Goal: Submit feedback/report problem: Submit feedback/report problem

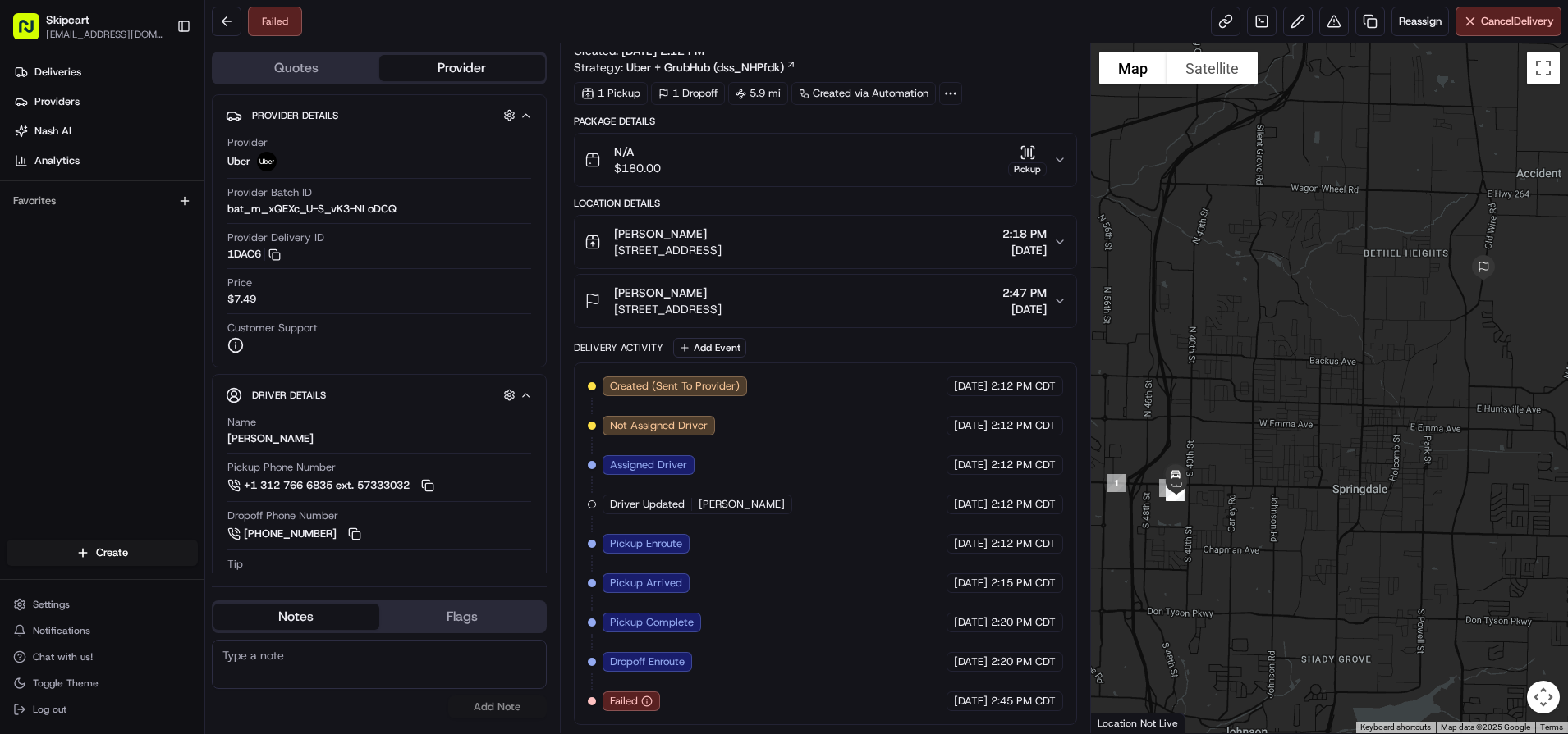
click at [867, 31] on div "Failed Reassign Cancel Delivery" at bounding box center [886, 22] width 1362 height 44
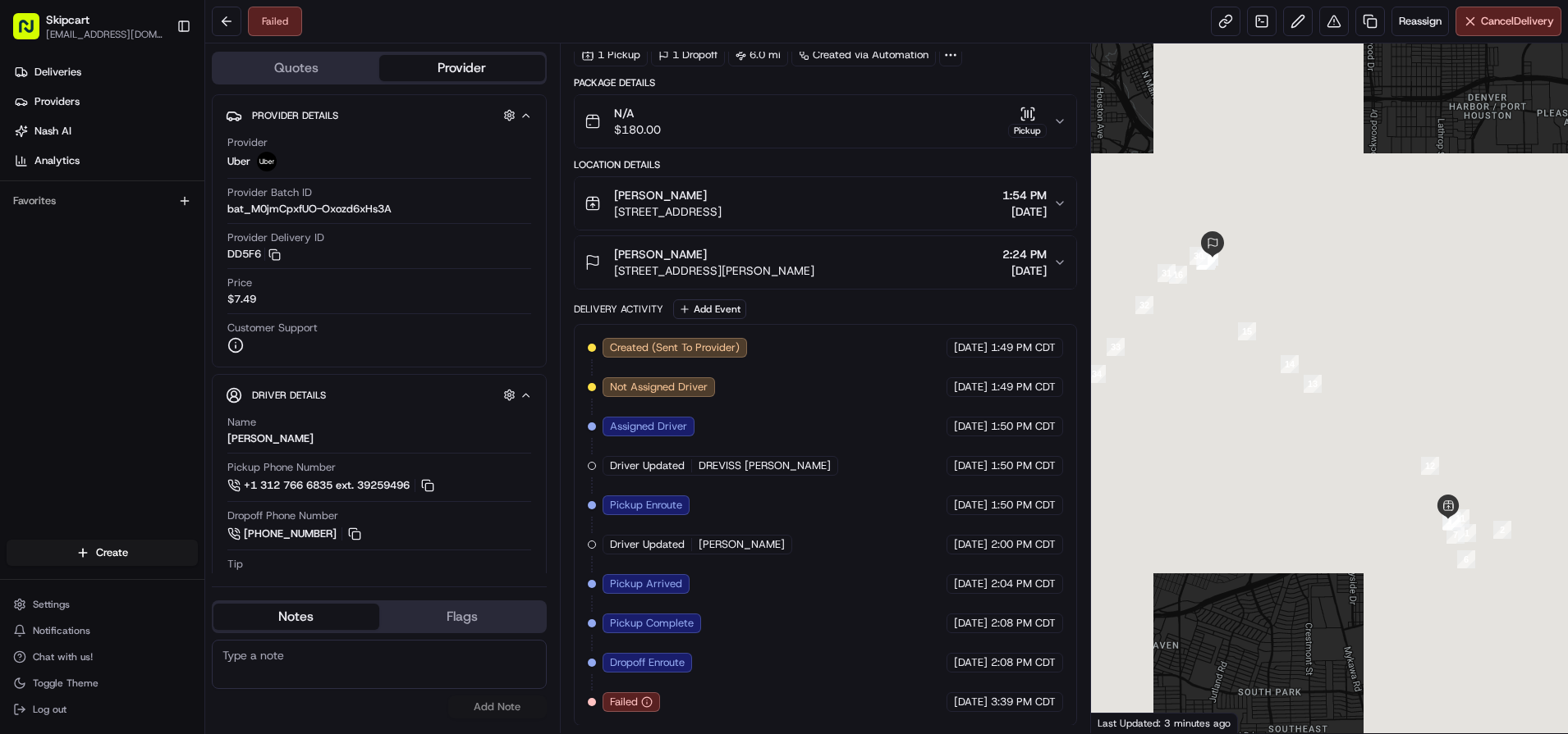
scroll to position [63, 0]
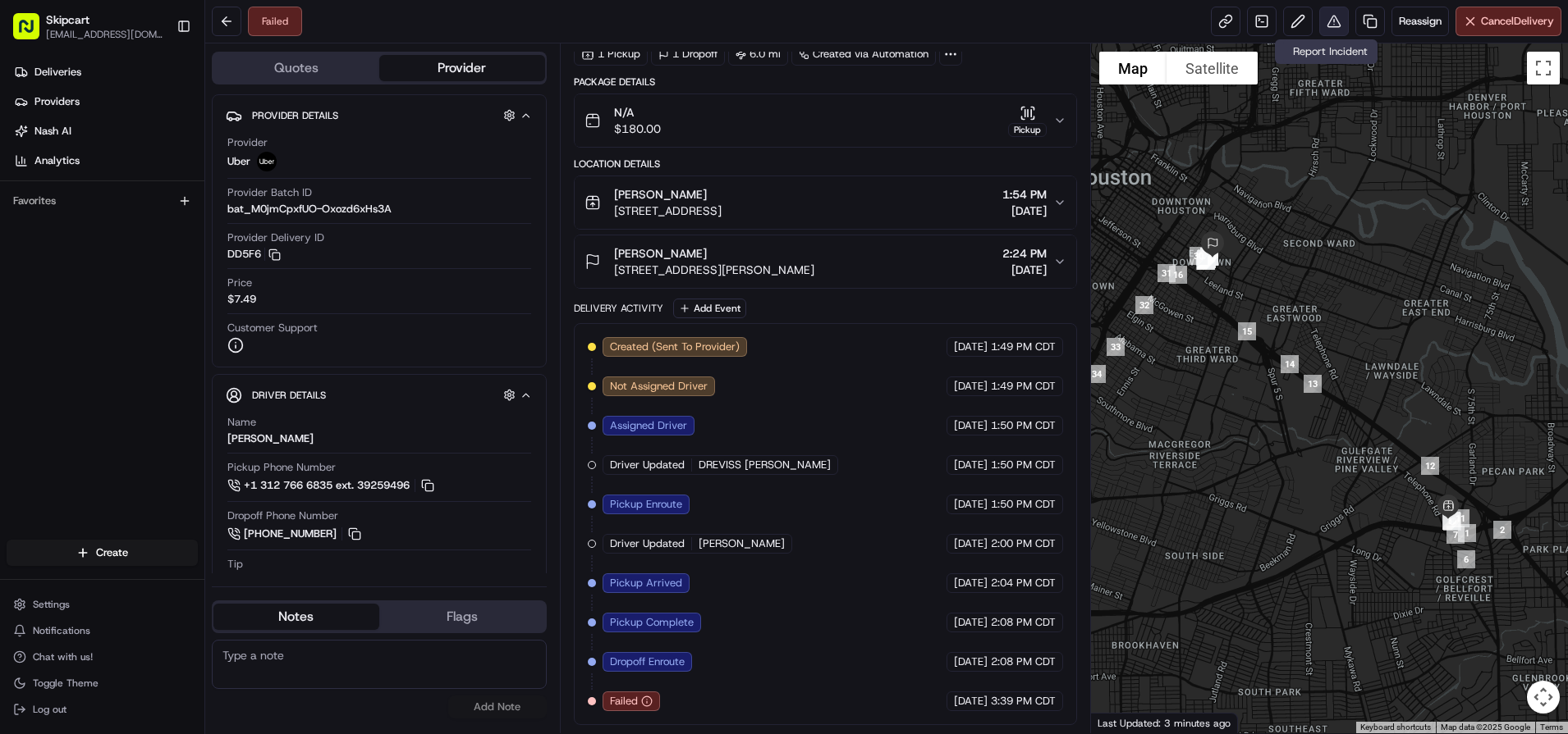
click at [1323, 16] on button at bounding box center [1334, 21] width 29 height 29
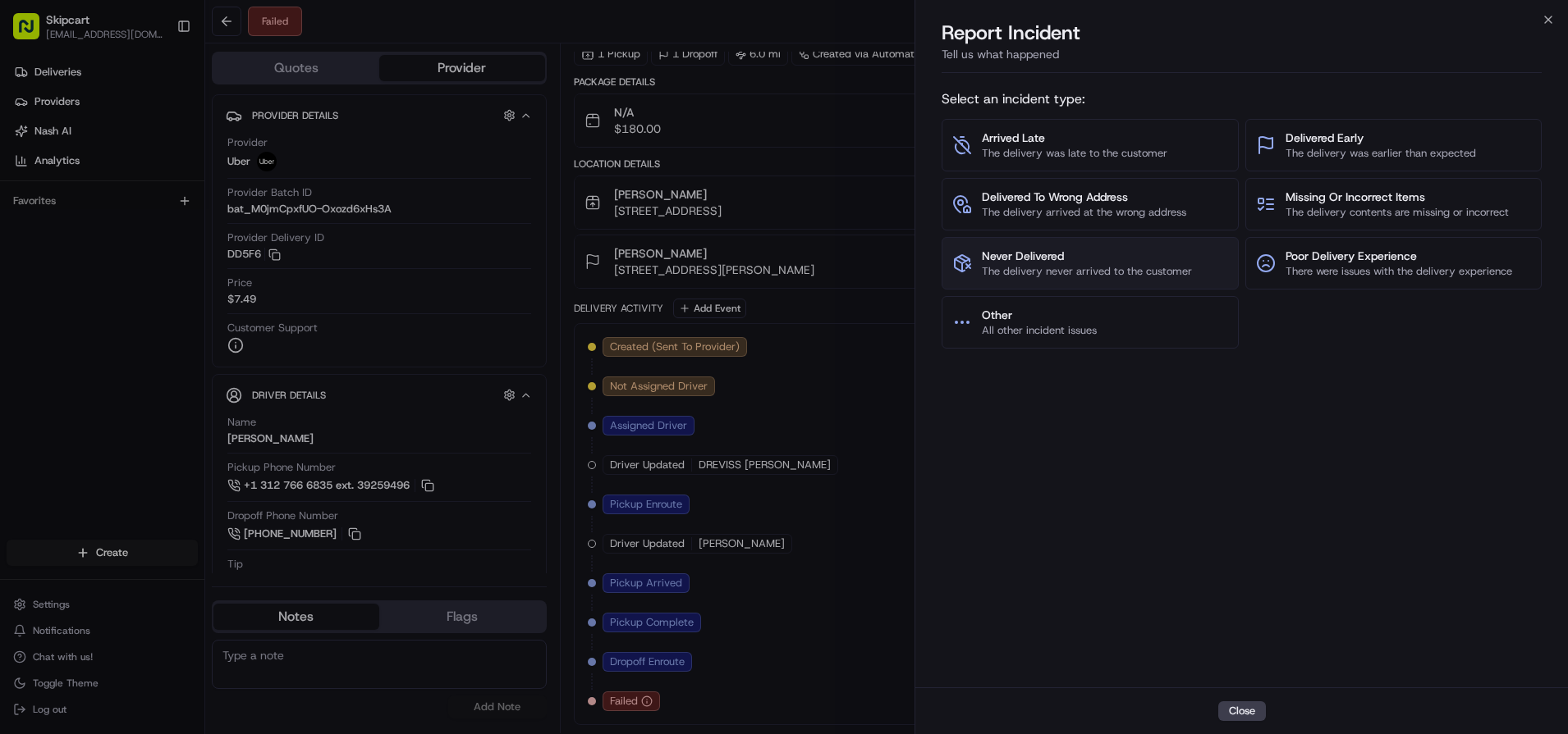
click at [1063, 252] on span "Never Delivered" at bounding box center [1087, 256] width 210 height 17
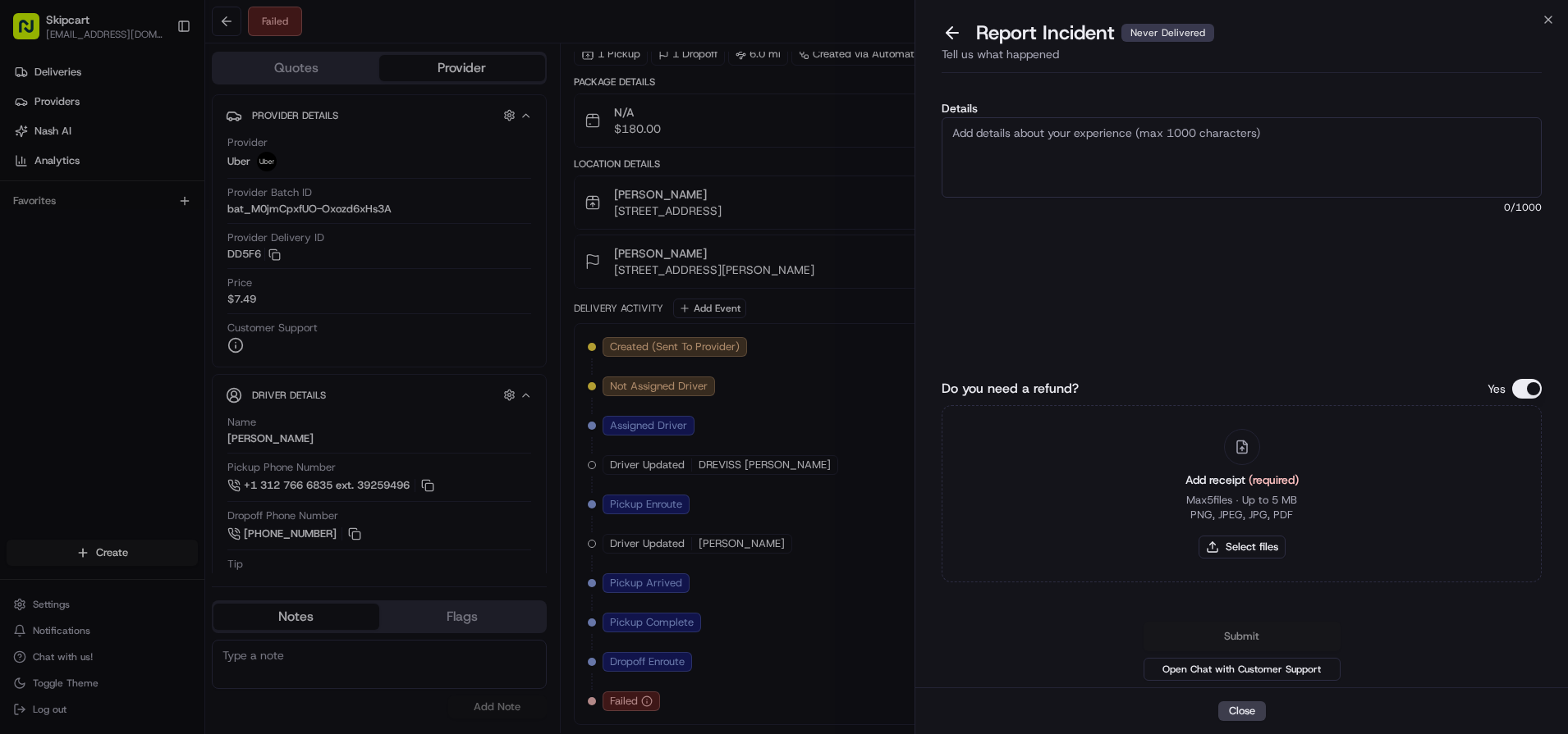
drag, startPoint x: 1265, startPoint y: 562, endPoint x: 1254, endPoint y: 550, distance: 16.3
click at [1263, 561] on div "Add receipt (required) Max 5 files ∙ Up to 5 MB PNG, JPEG, JPG, PDF Select files" at bounding box center [1242, 494] width 139 height 149
click at [1252, 548] on button "Select files" at bounding box center [1242, 547] width 87 height 23
type input "C:\fakepath\Nash_249.JPG"
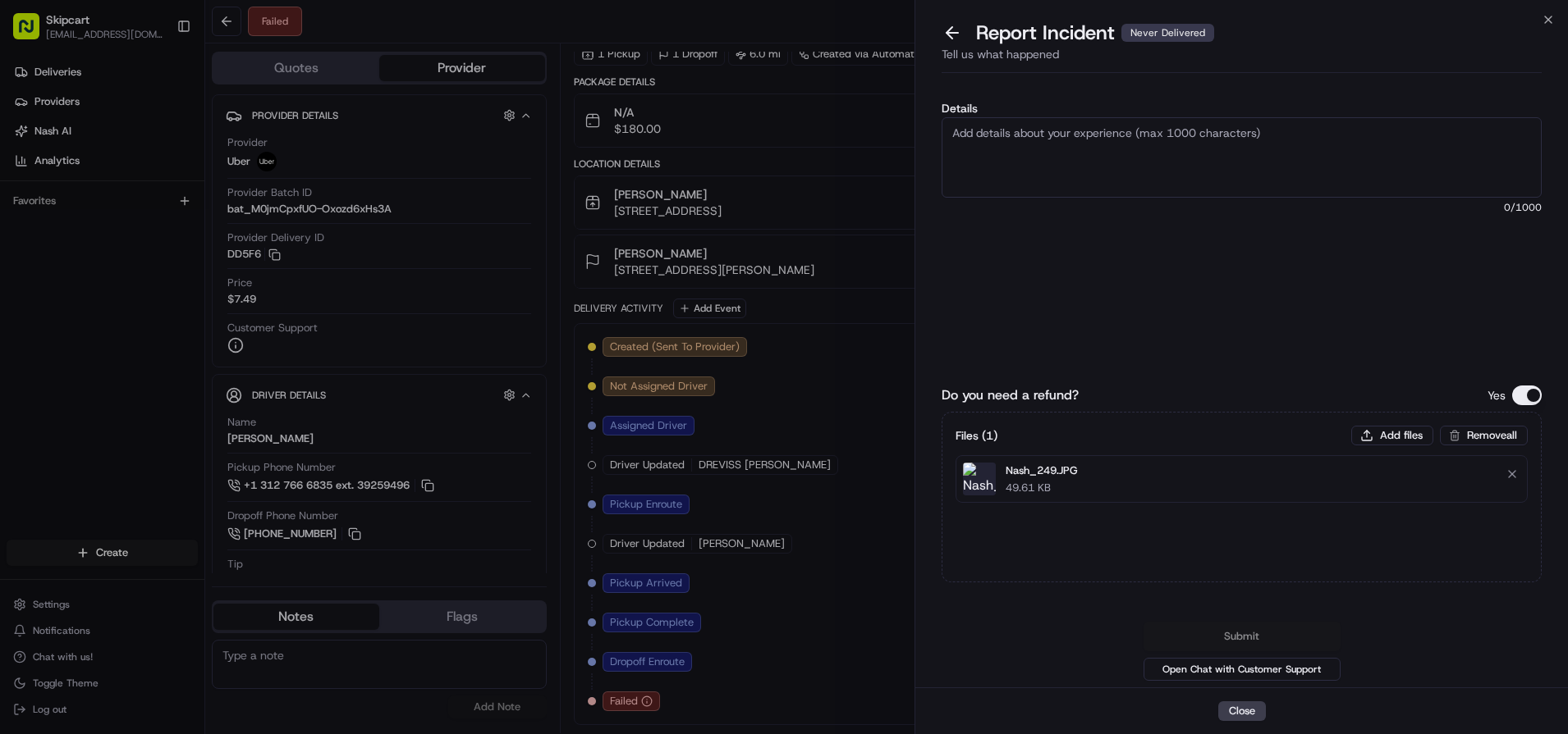
click at [1064, 174] on textarea "Details" at bounding box center [1241, 158] width 600 height 81
paste textarea "Customer reported non delivery, driver cancelled off after receiving items. Req…"
type textarea "Customer reported non delivery, driver cancelled off after receiving items. Req…"
click at [1218, 632] on button "Submit" at bounding box center [1242, 636] width 197 height 29
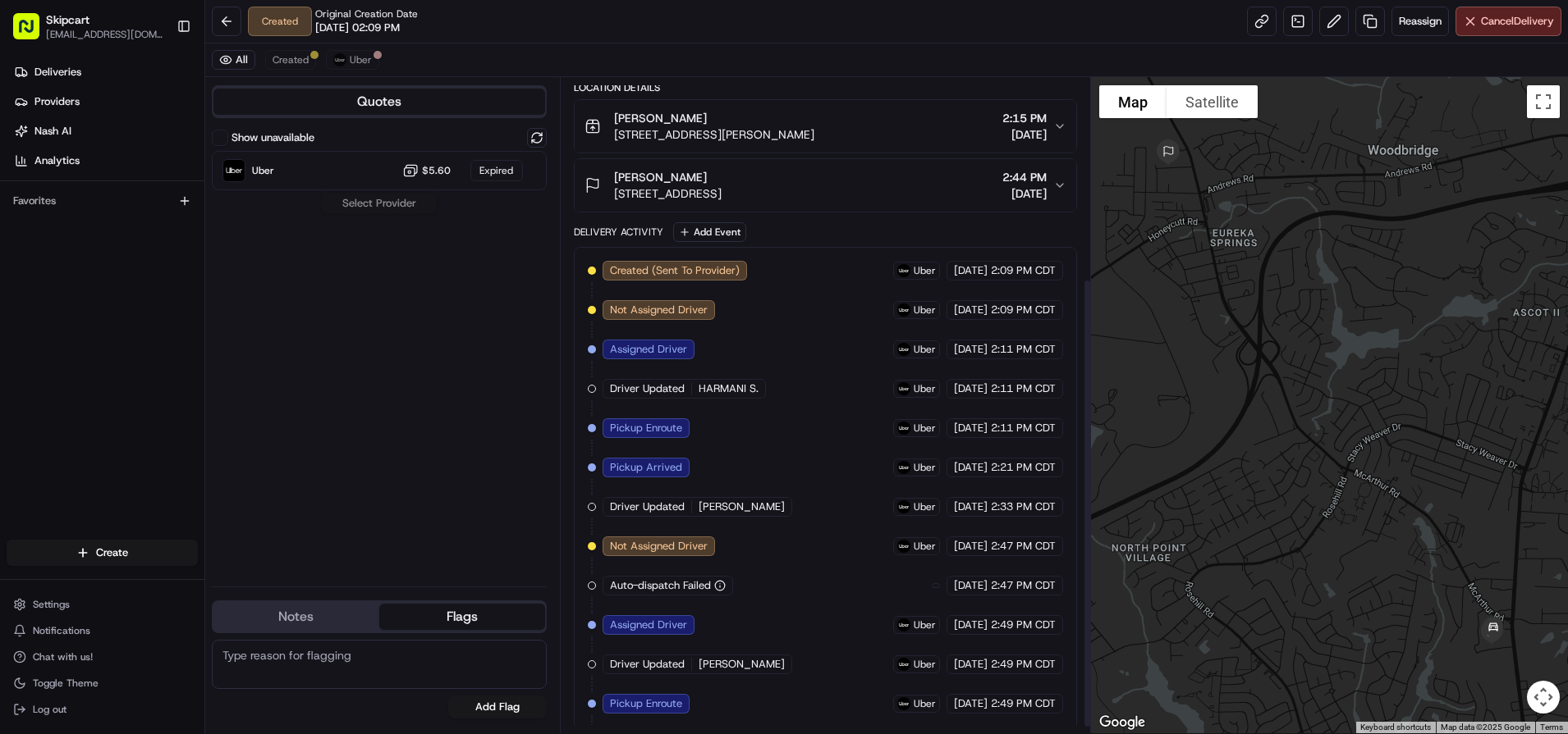
scroll to position [301, 0]
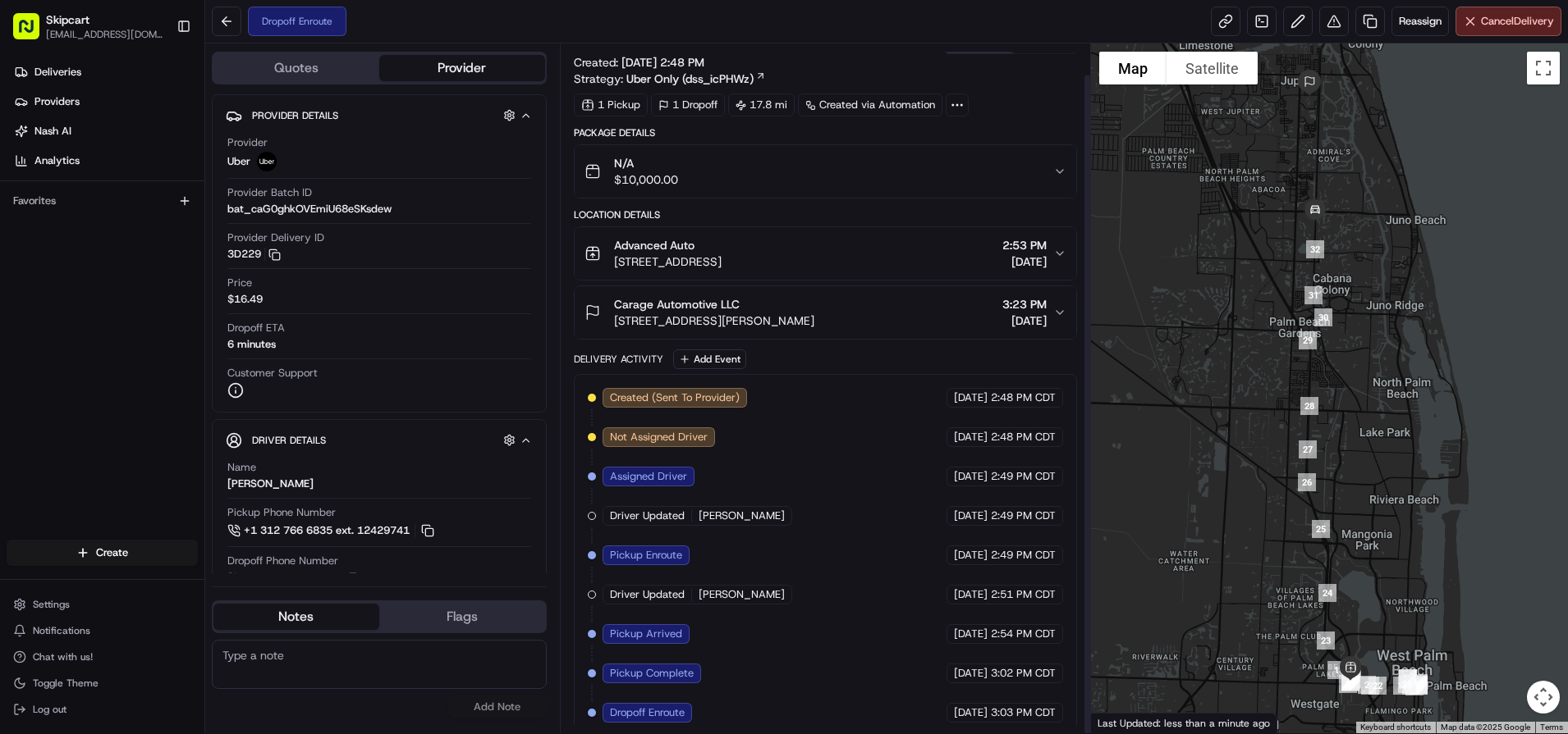
scroll to position [32, 0]
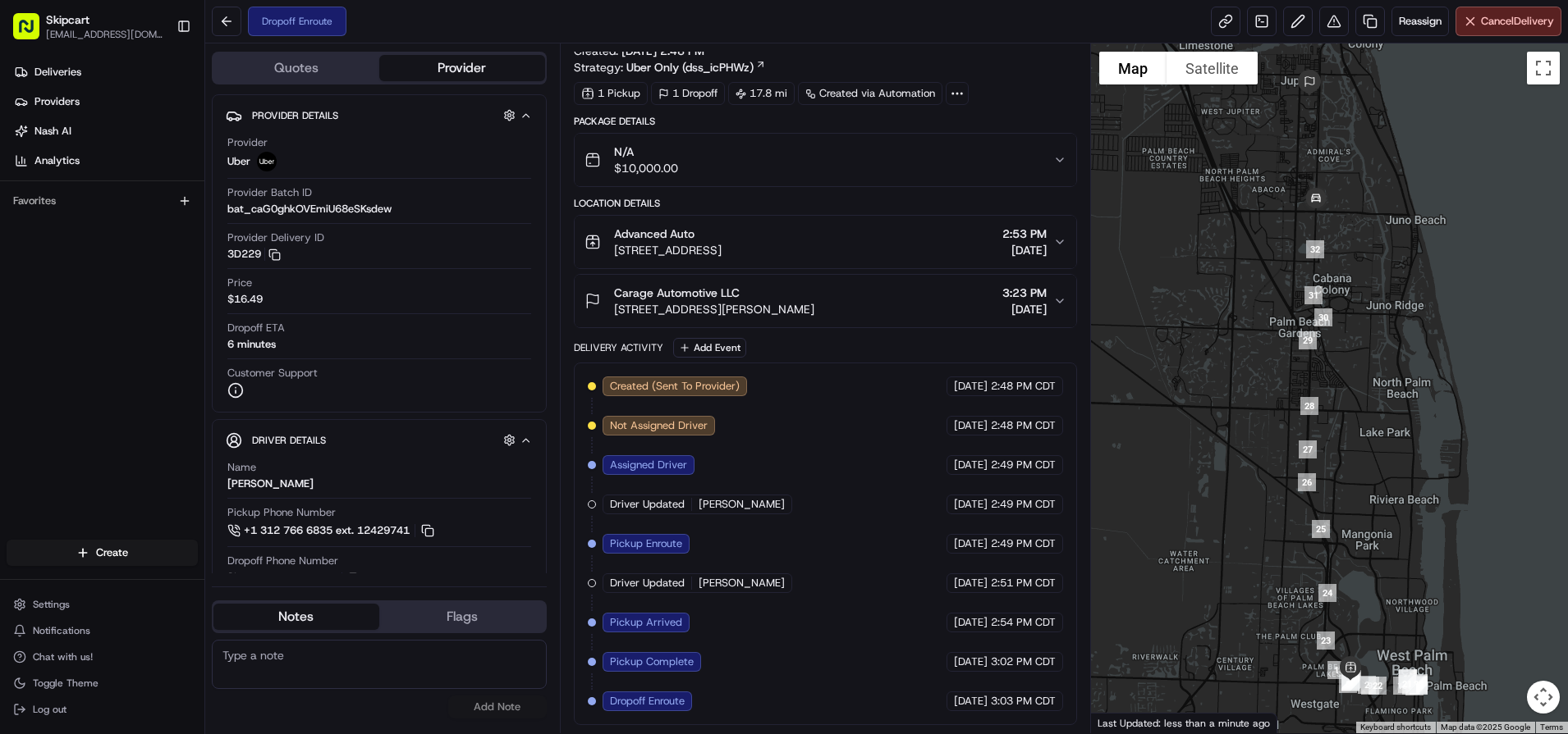
click at [831, 33] on div "Dropoff Enroute Reassign Cancel Delivery" at bounding box center [886, 22] width 1362 height 44
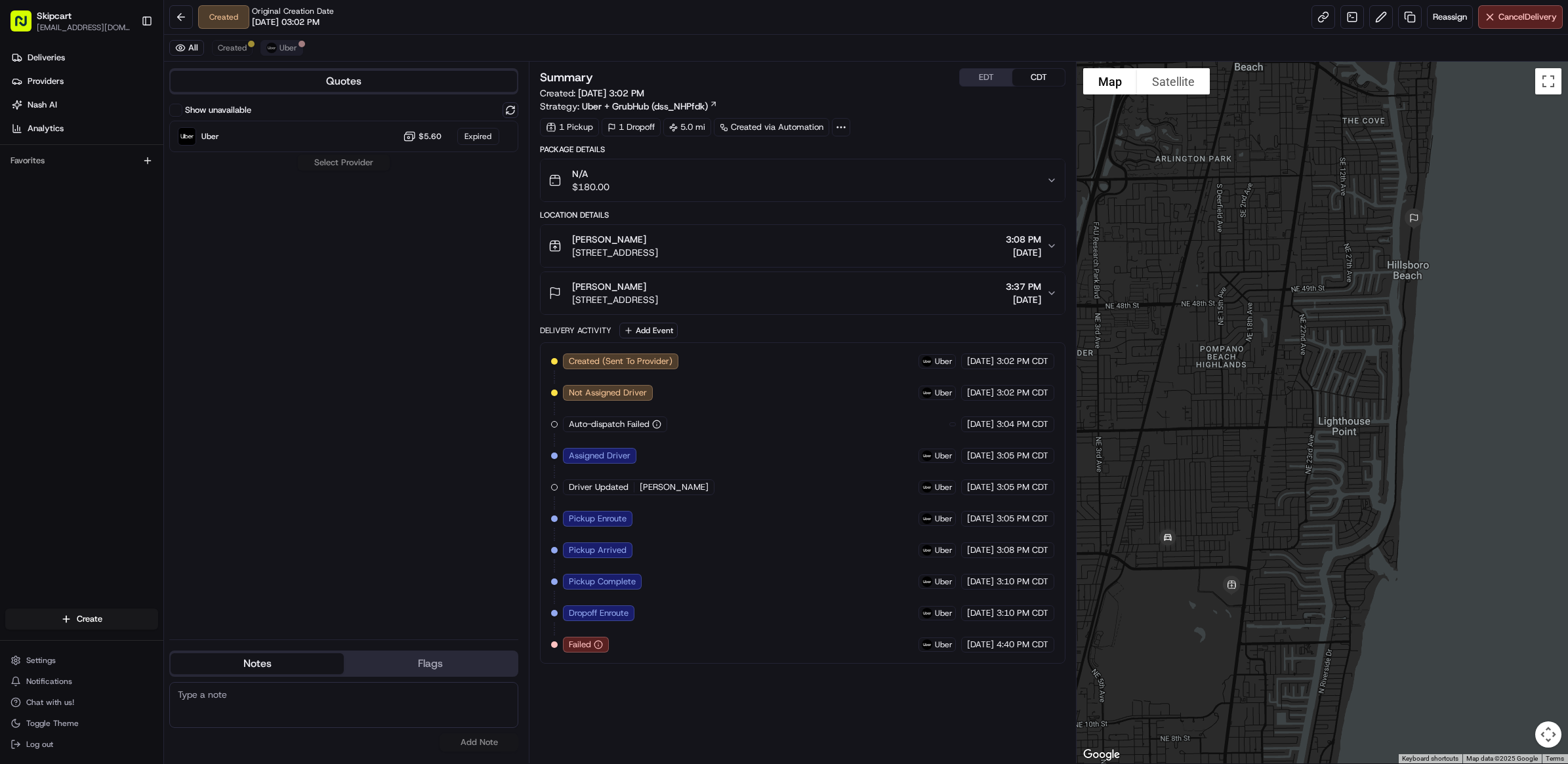
click at [293, 38] on div "All Created Uber" at bounding box center [866, 48] width 1403 height 27
click at [289, 46] on span "Uber" at bounding box center [288, 48] width 17 height 11
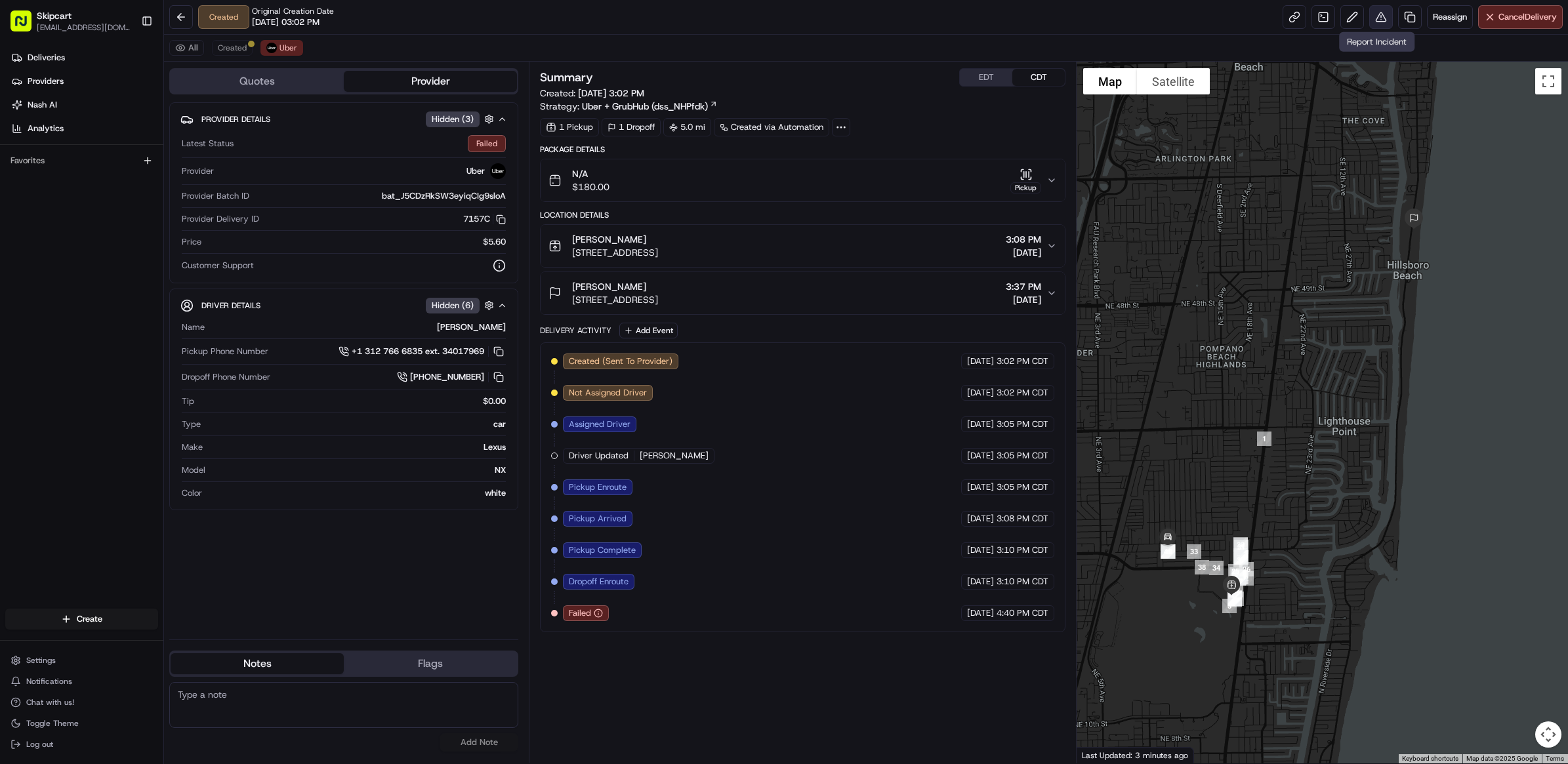
click at [1375, 21] on button at bounding box center [1381, 17] width 24 height 23
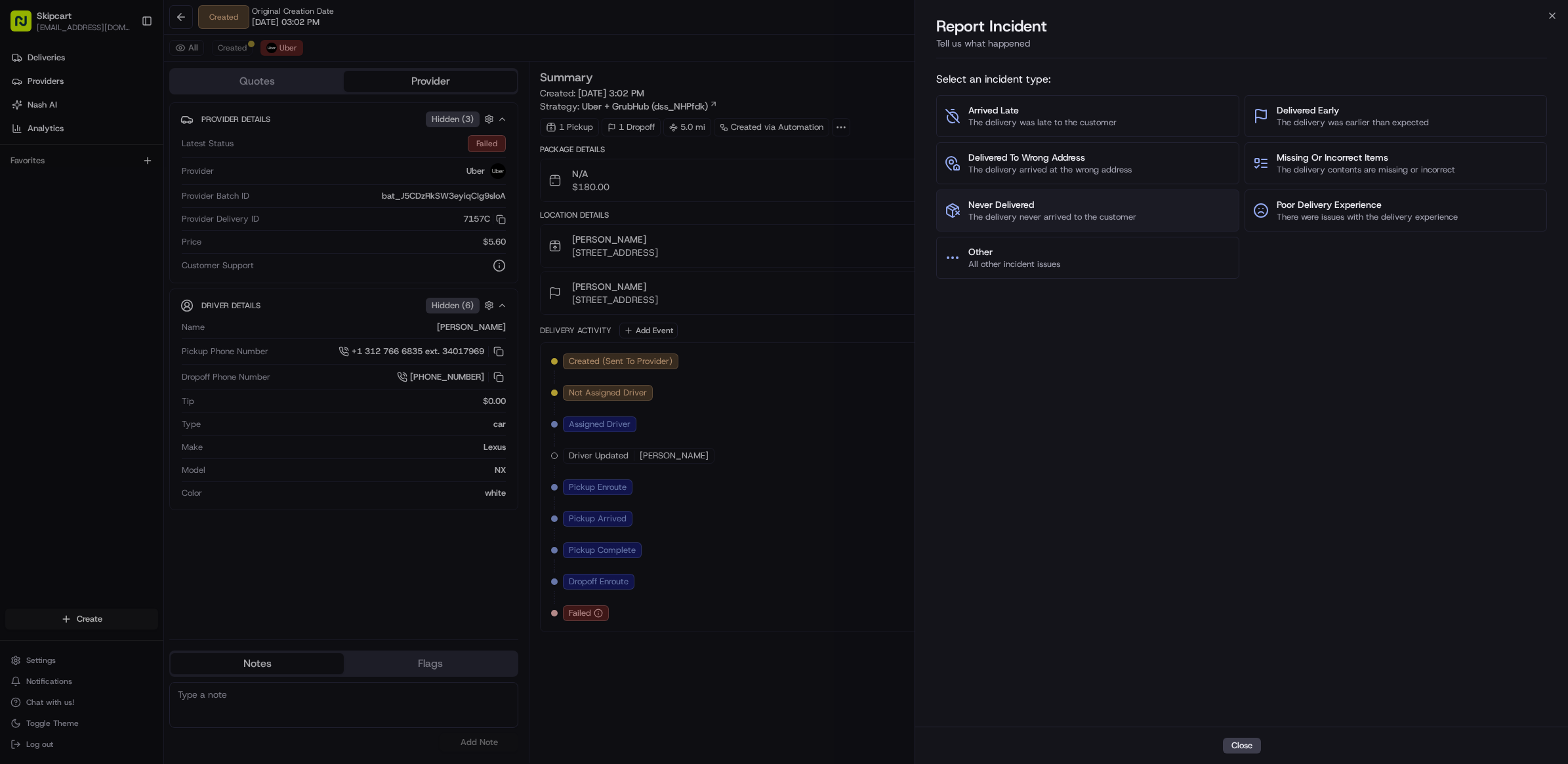
click at [1134, 197] on button "Never Delivered The delivery never arrived to the customer" at bounding box center [1087, 210] width 302 height 42
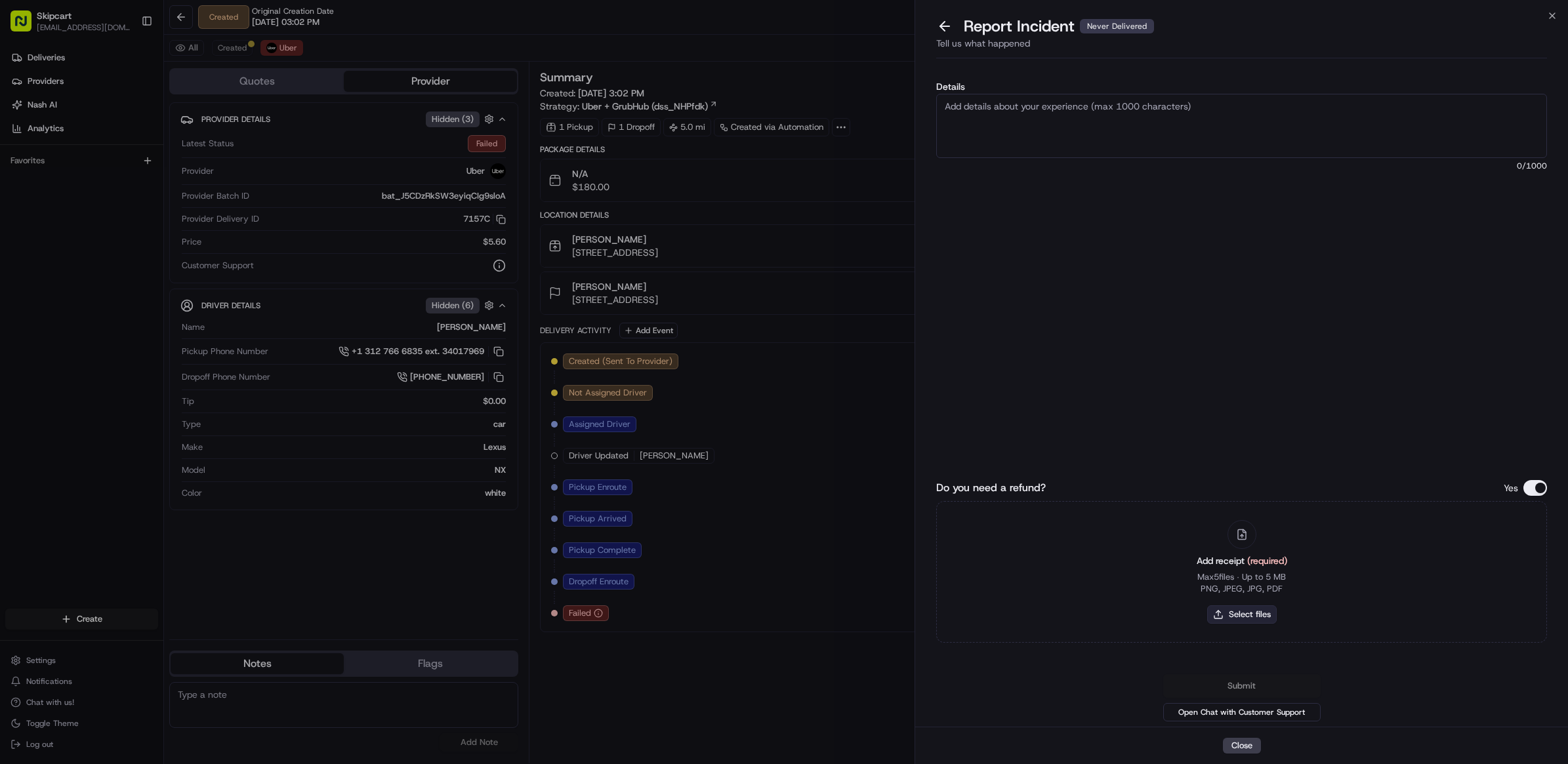
click at [1256, 618] on button "Select files" at bounding box center [1242, 614] width 70 height 18
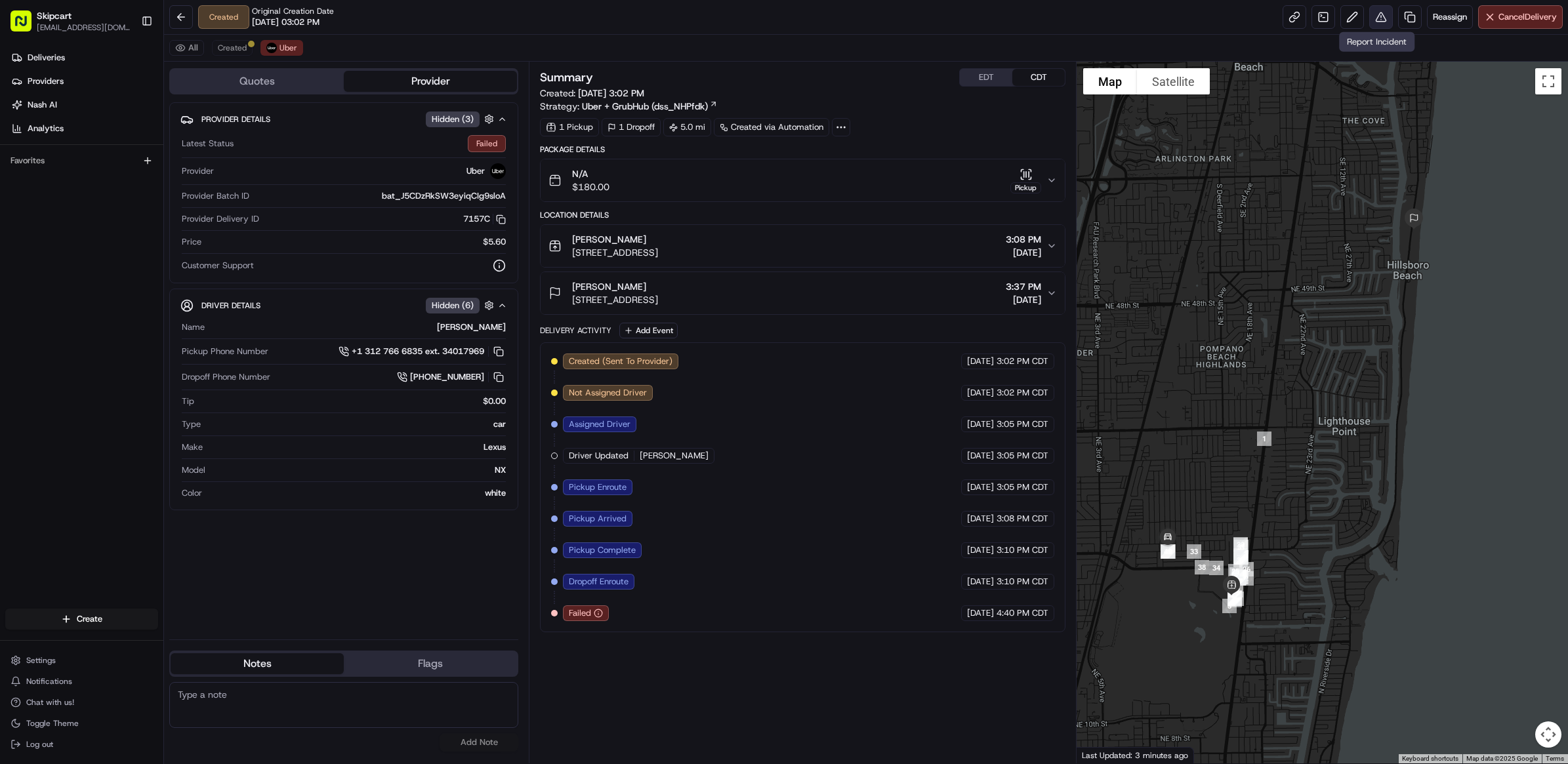
click at [1369, 16] on button at bounding box center [1381, 17] width 24 height 23
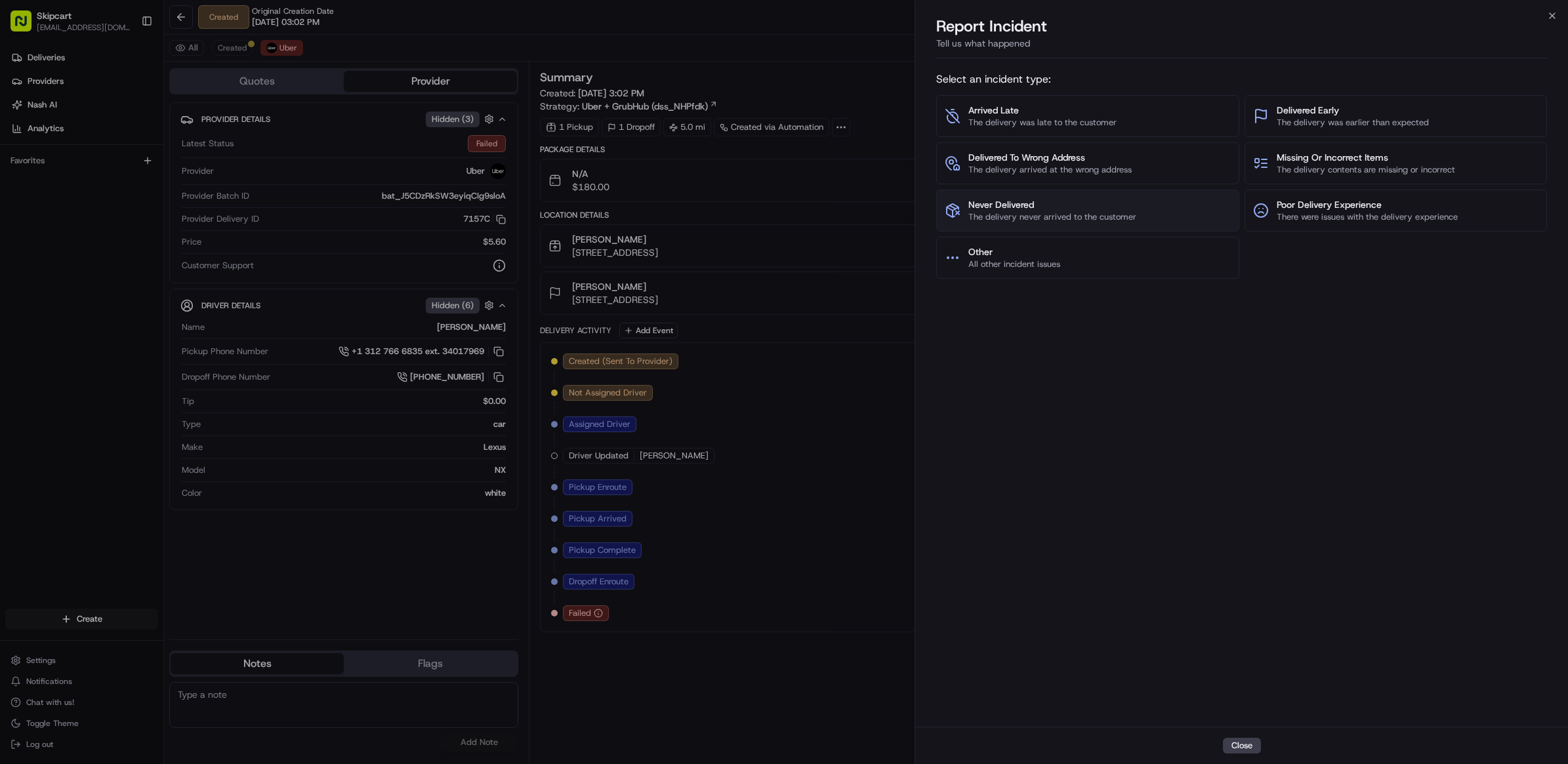
click at [1009, 220] on span "The delivery never arrived to the customer" at bounding box center [1052, 218] width 168 height 12
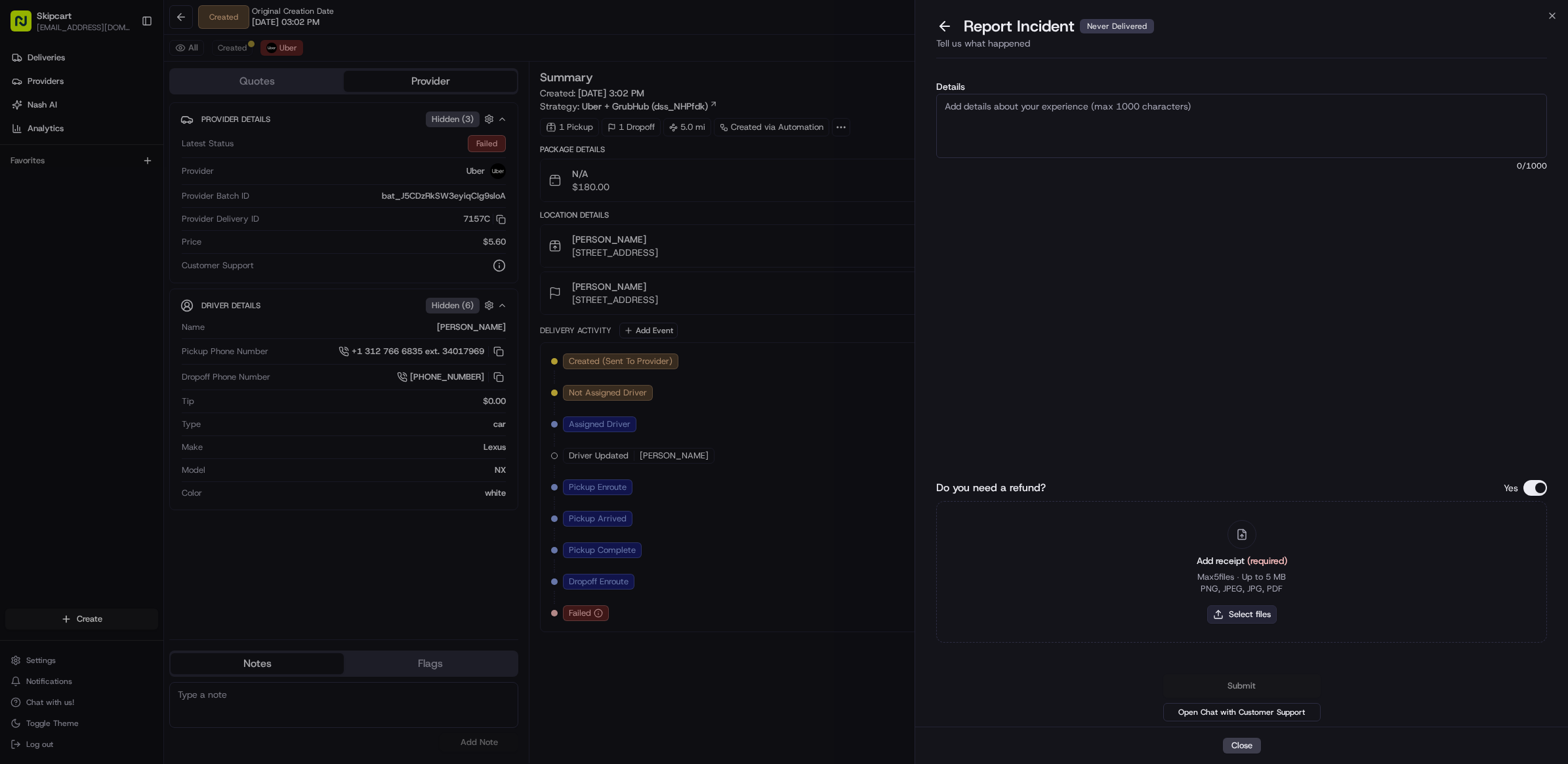
click at [1236, 613] on button "Select files" at bounding box center [1242, 614] width 70 height 18
type input "C:\fakepath\Nash_250.JPG"
click at [1054, 108] on textarea "Details" at bounding box center [1241, 126] width 610 height 64
paste textarea "Customer reported non delivery, driver cancelled off after receiving items. Req…"
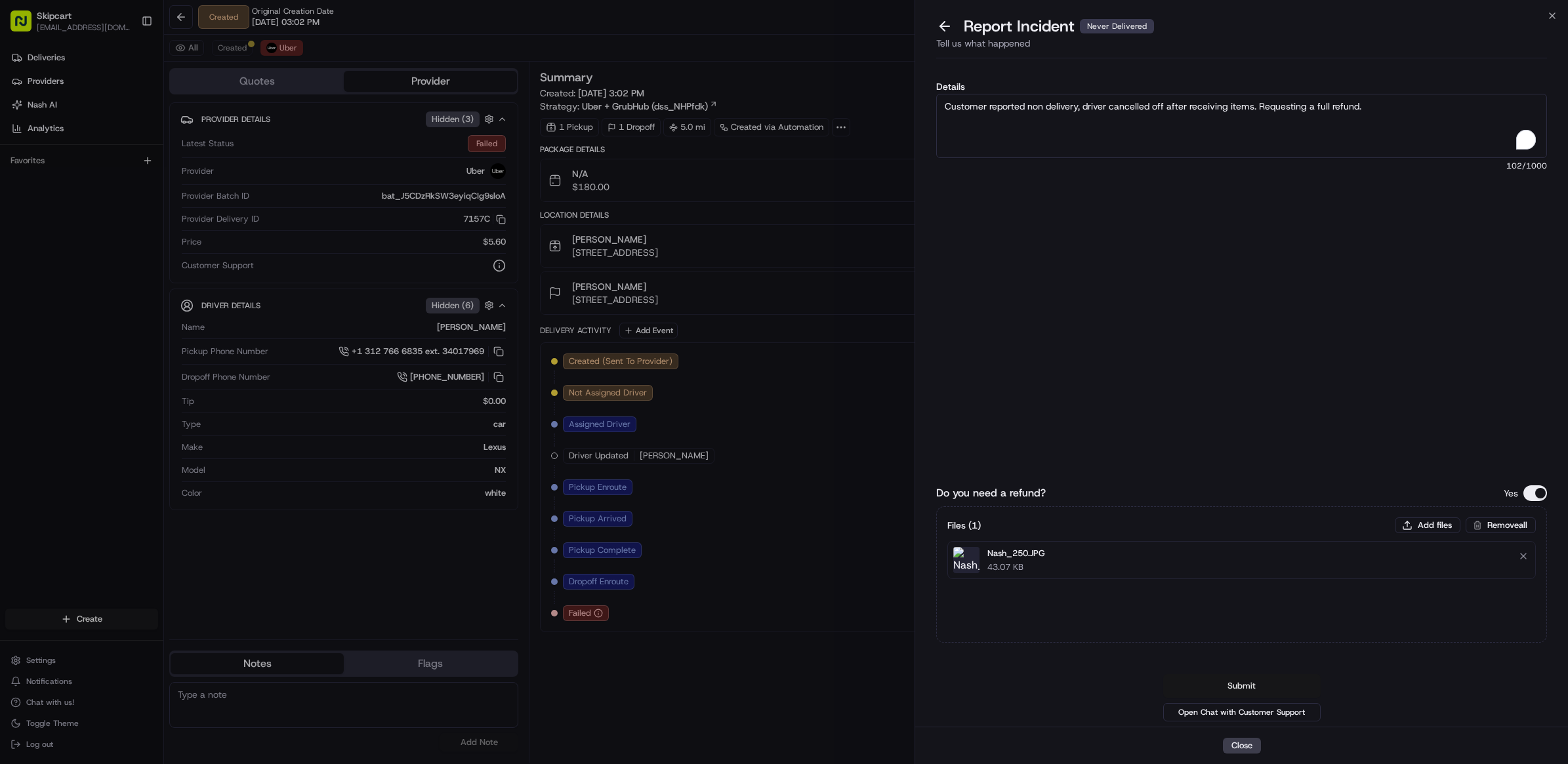
type textarea "Customer reported non delivery, driver cancelled off after receiving items. Req…"
click at [1218, 674] on button "Submit" at bounding box center [1242, 685] width 157 height 23
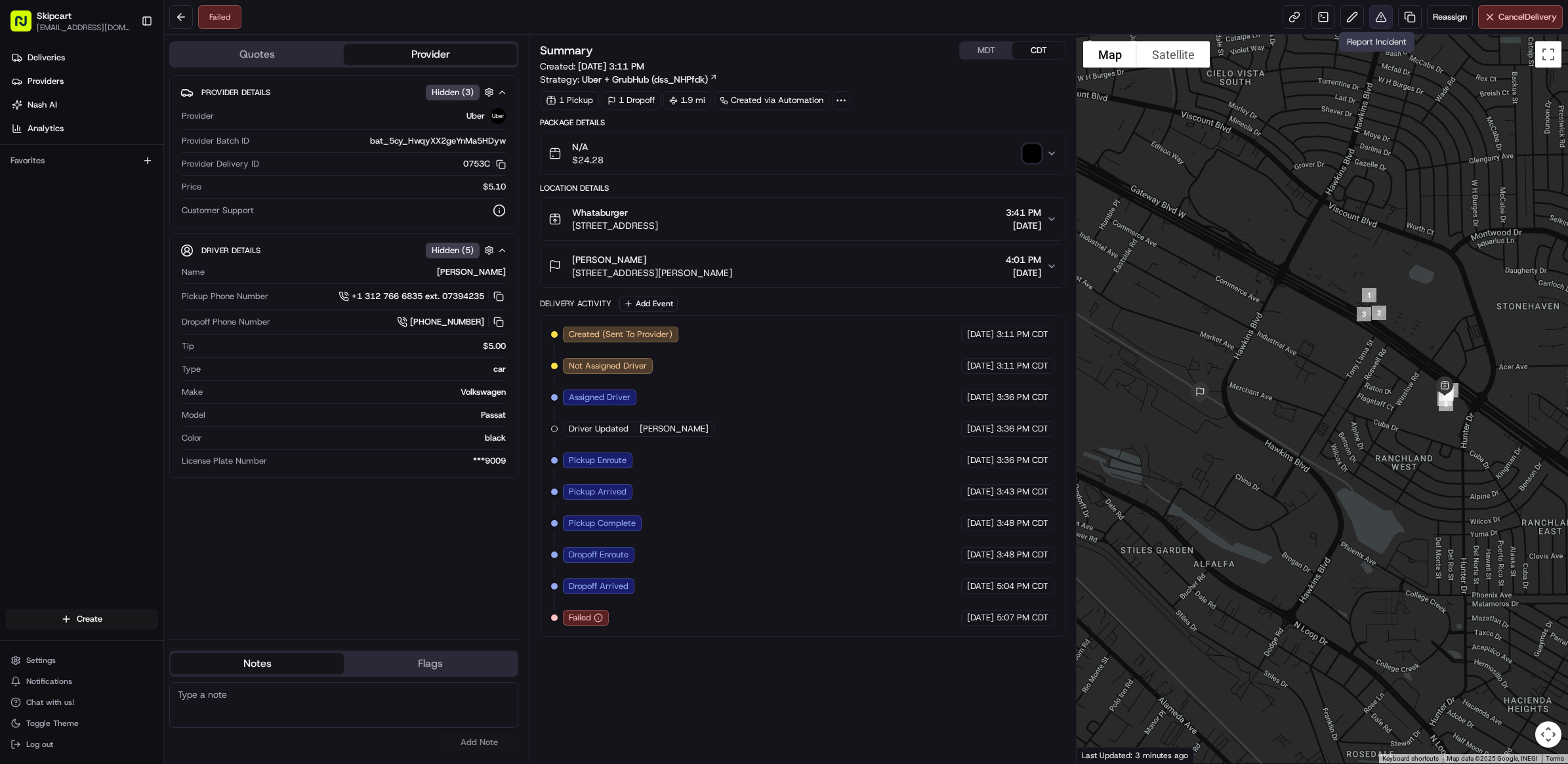
click at [1381, 28] on body "Skipcart [EMAIL_ADDRESS][DOMAIN_NAME] Toggle Sidebar Deliveries Providers [PERS…" at bounding box center [784, 382] width 1568 height 764
click at [1379, 23] on button at bounding box center [1381, 17] width 24 height 23
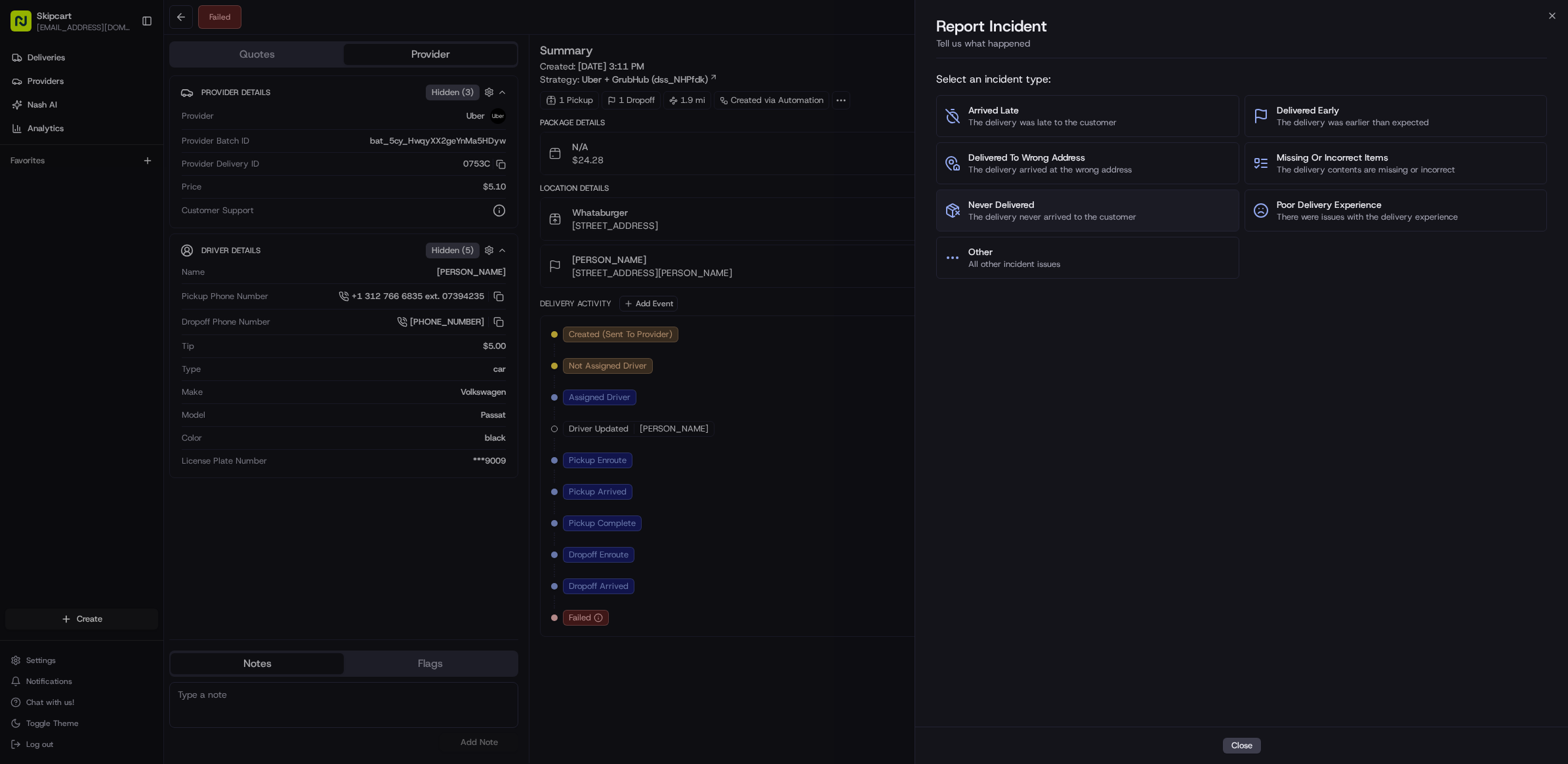
click at [1089, 197] on button "Never Delivered The delivery never arrived to the customer" at bounding box center [1087, 210] width 302 height 42
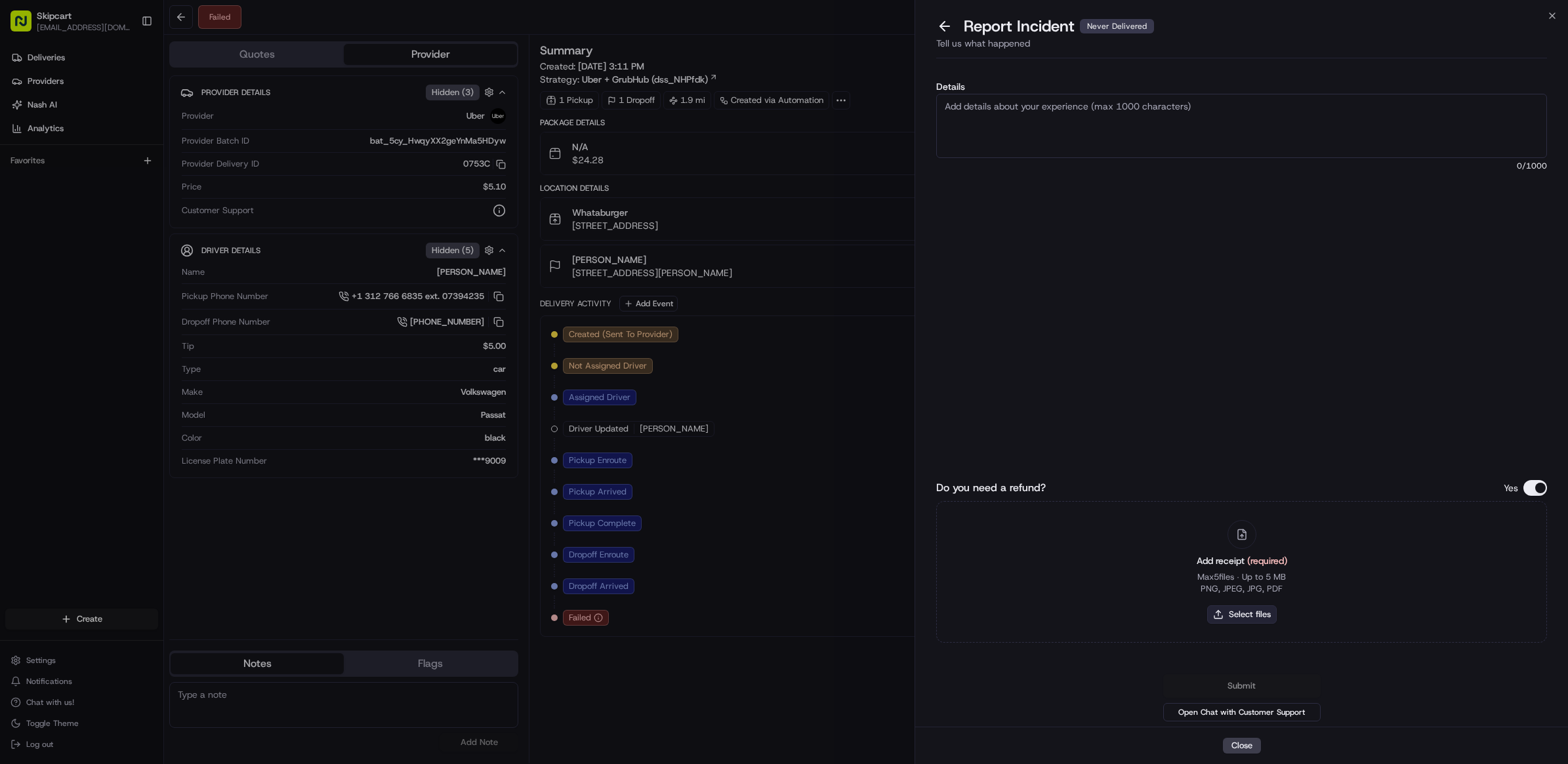
click at [1220, 606] on button "Select files" at bounding box center [1242, 614] width 70 height 18
type input "C:\fakepath\Nash_251.JPG"
drag, startPoint x: 1037, startPoint y: 109, endPoint x: 1037, endPoint y: 119, distance: 10.0
click at [1037, 109] on textarea "Details" at bounding box center [1241, 126] width 610 height 64
paste textarea "Customer reported non delivery, driver cancelled off after receiving items. Req…"
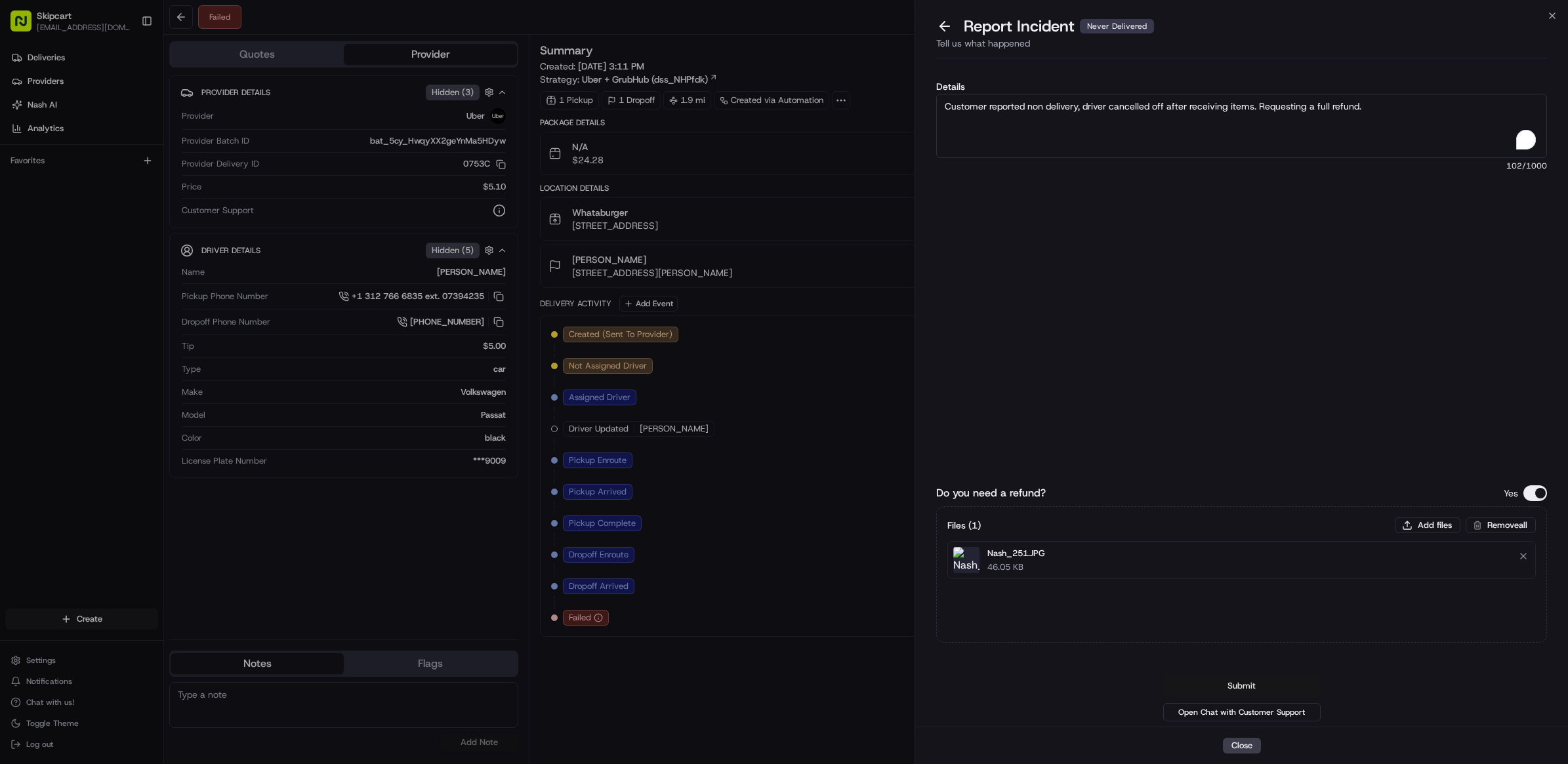
type textarea "Customer reported non delivery, driver cancelled off after receiving items. Req…"
click at [1261, 687] on button "Submit" at bounding box center [1242, 685] width 157 height 23
